Goal: Task Accomplishment & Management: Use online tool/utility

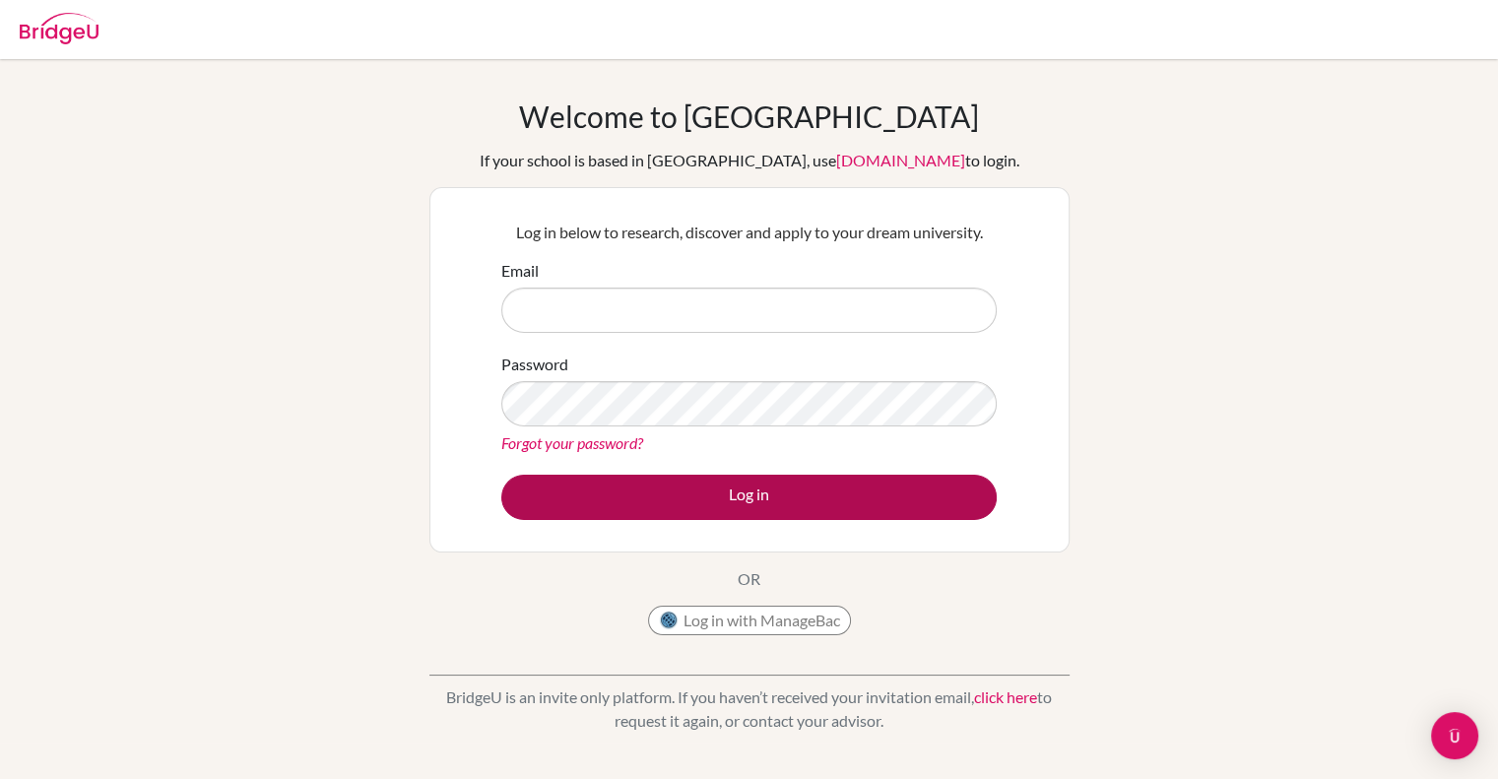
type input "[PERSON_NAME][EMAIL_ADDRESS][PERSON_NAME][DOMAIN_NAME]"
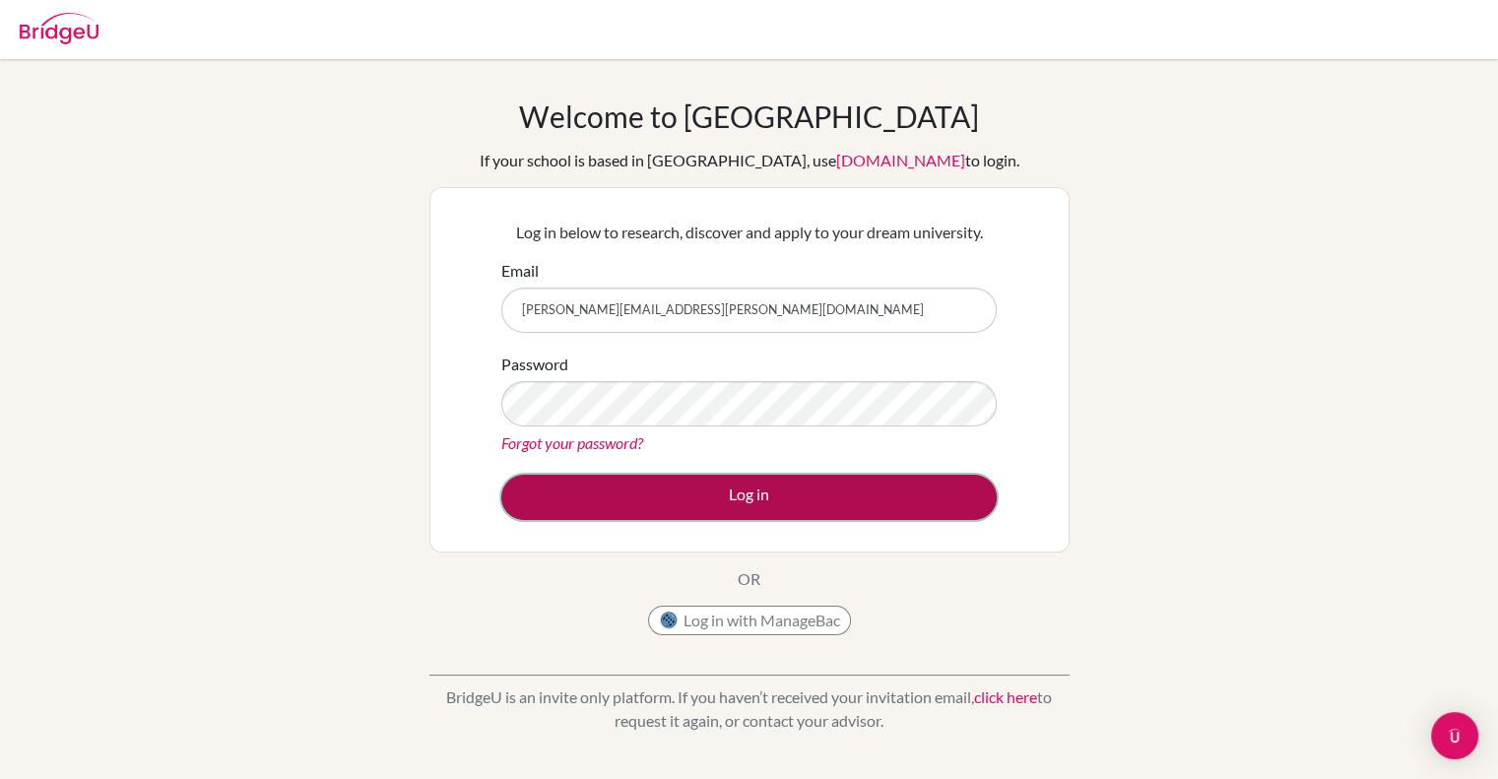
click at [745, 496] on button "Log in" at bounding box center [749, 497] width 496 height 45
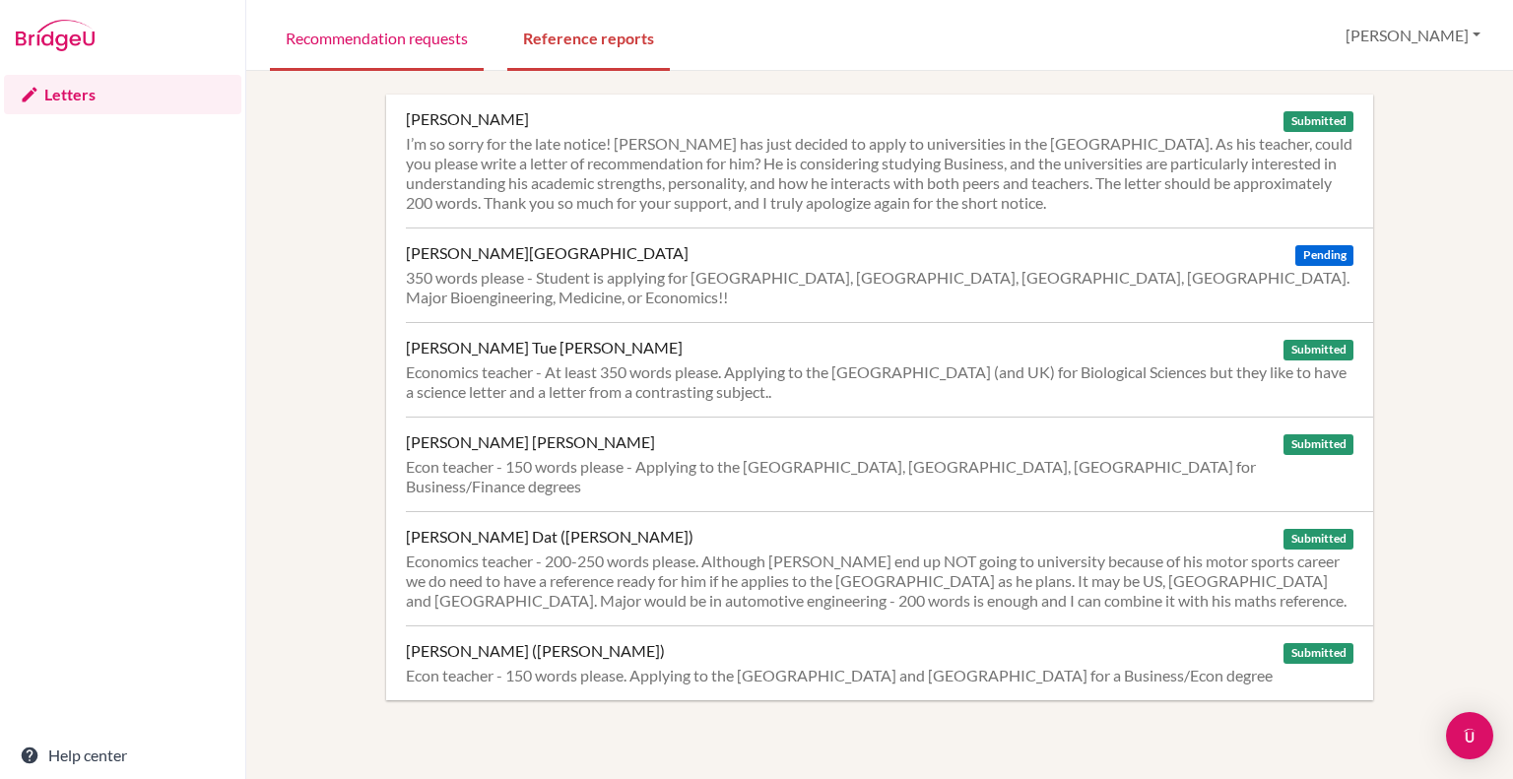
click at [370, 34] on link "Recommendation requests" at bounding box center [377, 37] width 214 height 68
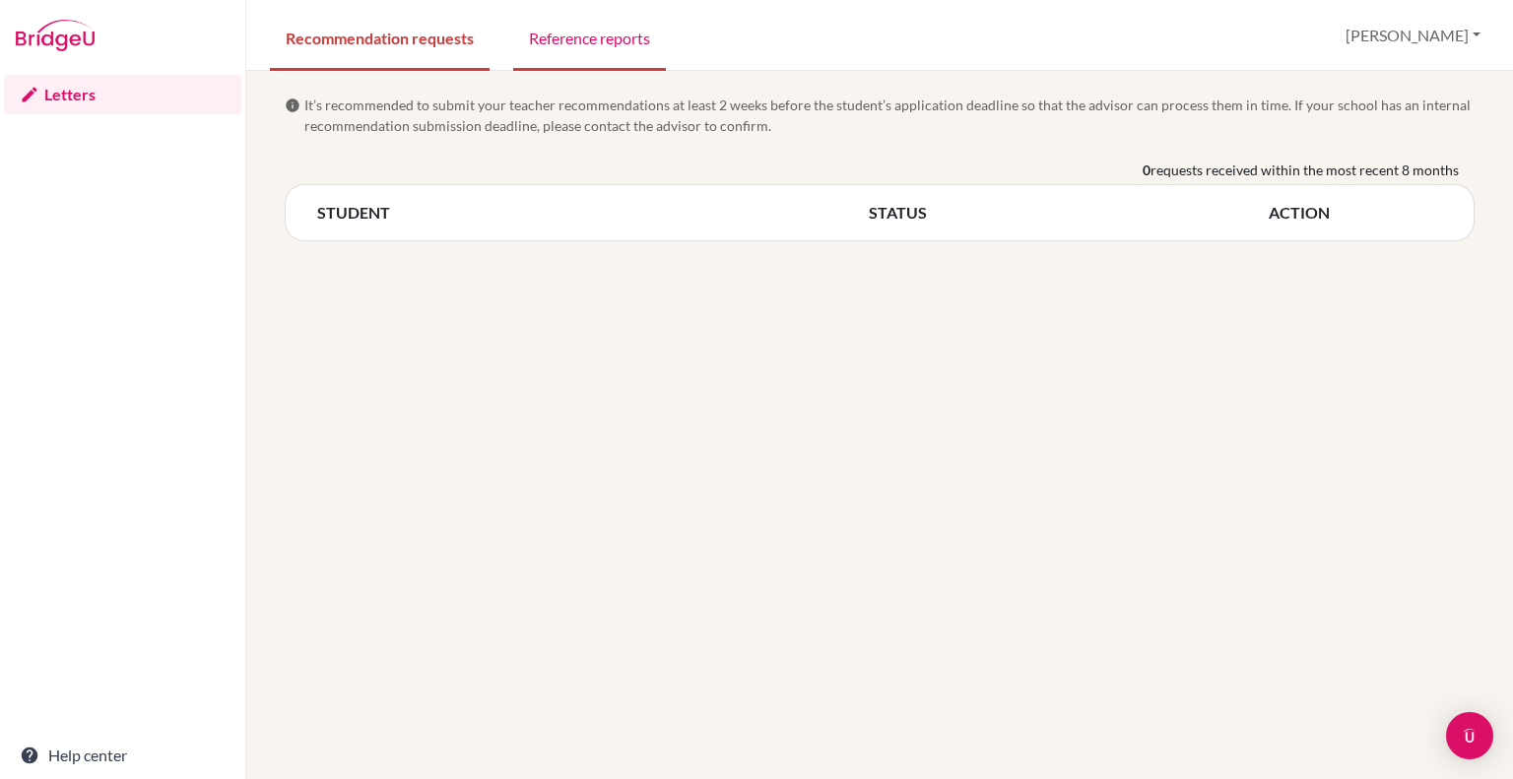
click at [611, 32] on link "Reference reports" at bounding box center [589, 37] width 153 height 68
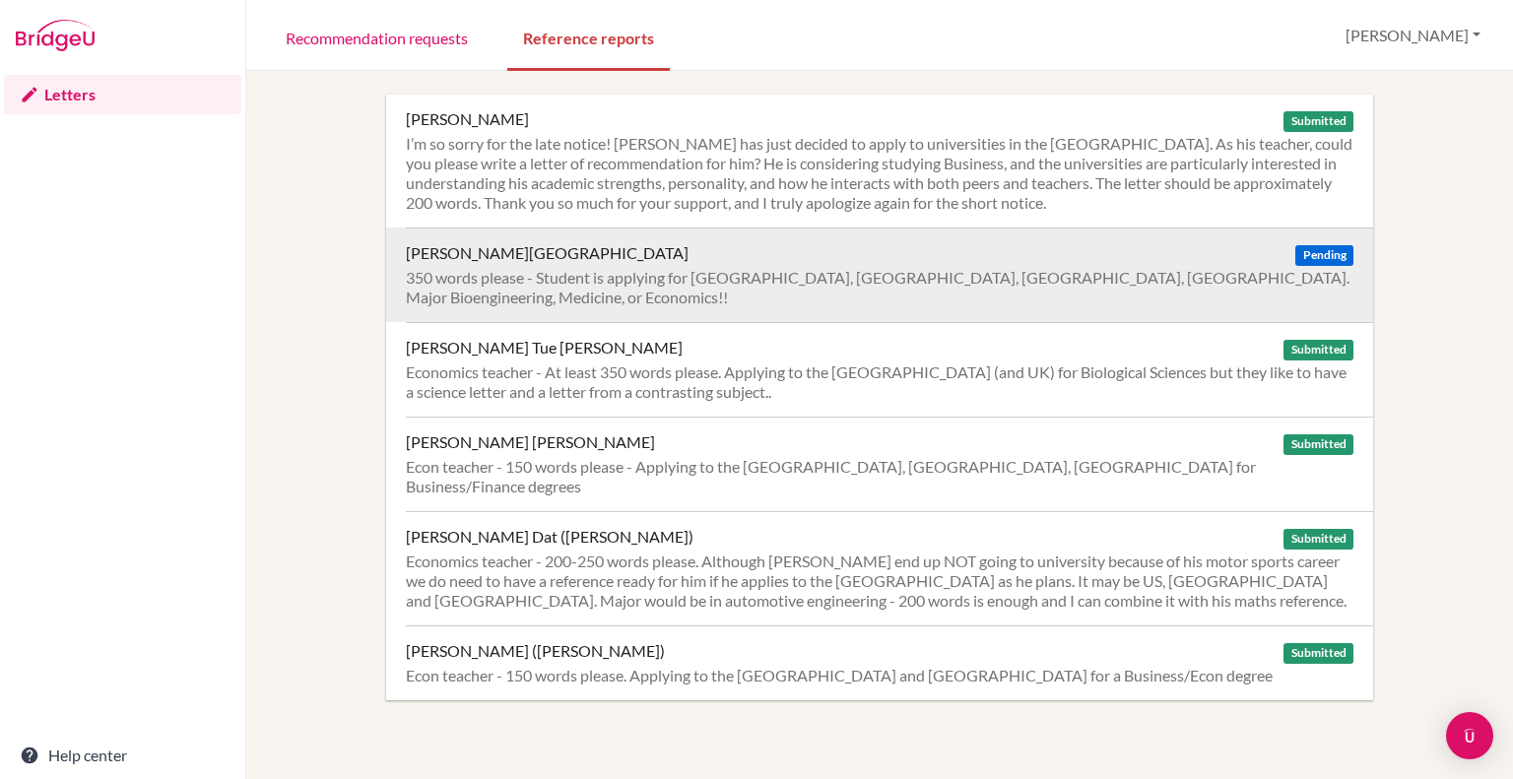
click at [500, 266] on div "Ghose, Arundhati Pending 350 words please - Student is applying for US, UK, Can…" at bounding box center [889, 275] width 967 height 95
